Goal: Go to known website: Access a specific website the user already knows

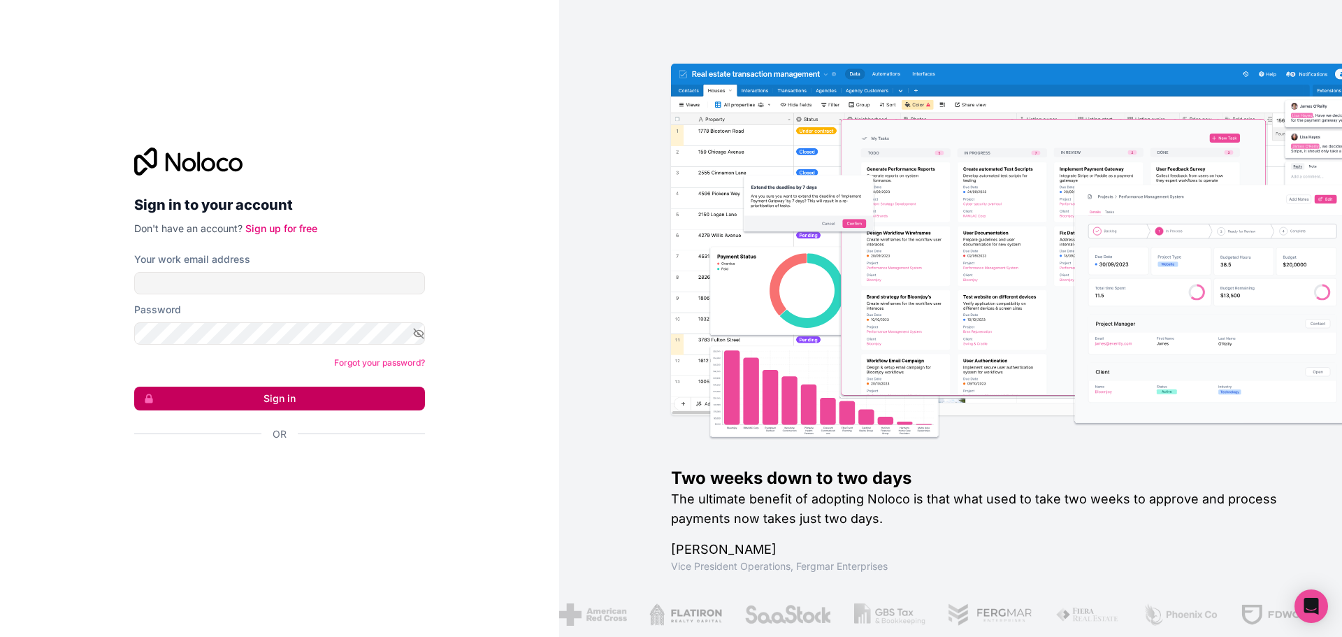
type input "[EMAIL_ADDRESS][DOMAIN_NAME]"
click at [335, 402] on button "Sign in" at bounding box center [279, 398] width 291 height 24
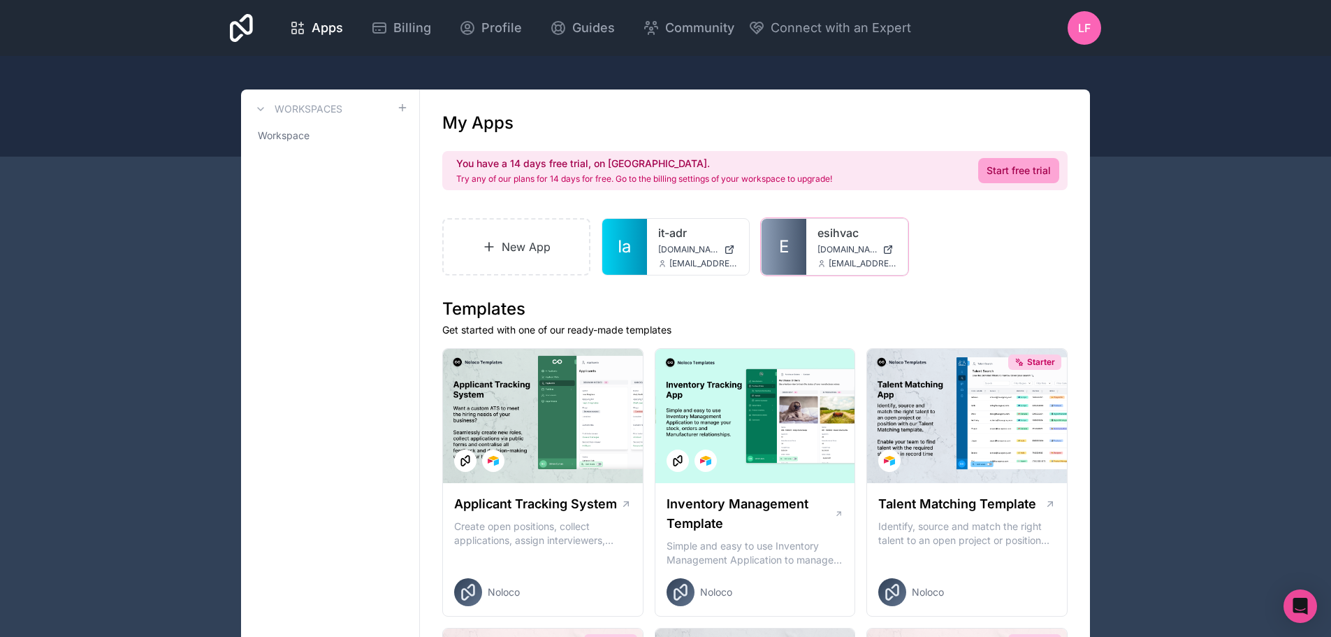
click at [802, 236] on link "E" at bounding box center [784, 247] width 45 height 56
